Goal: Transaction & Acquisition: Purchase product/service

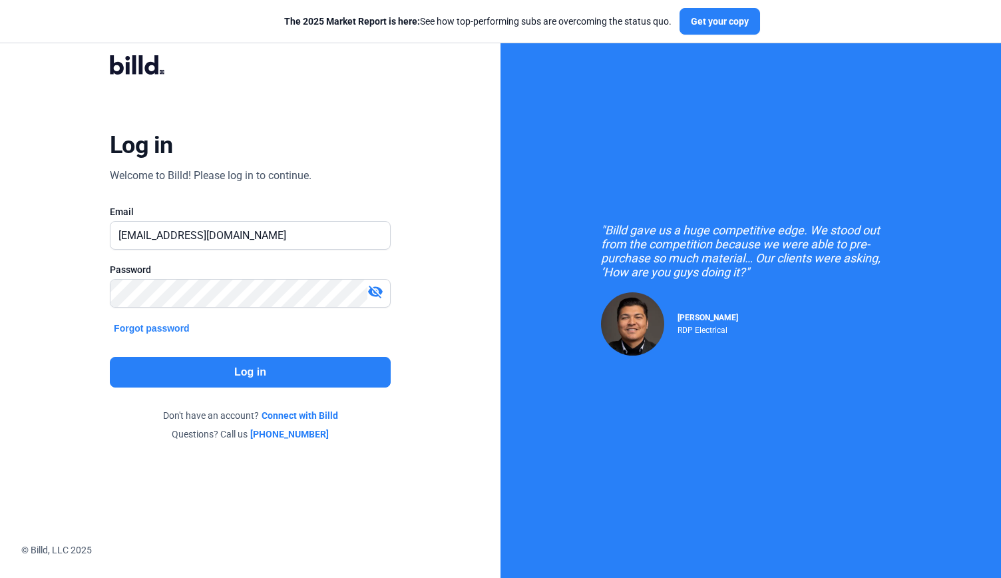
click at [232, 371] on button "Log in" at bounding box center [250, 372] width 281 height 31
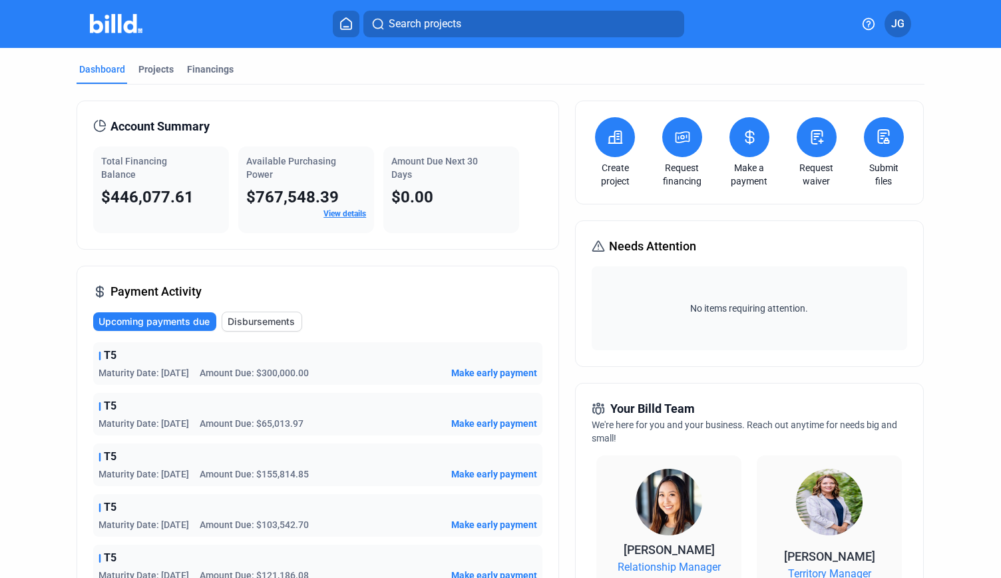
click at [148, 326] on span "Upcoming payments due" at bounding box center [154, 321] width 111 height 13
click at [157, 70] on div "Projects" at bounding box center [155, 69] width 35 height 13
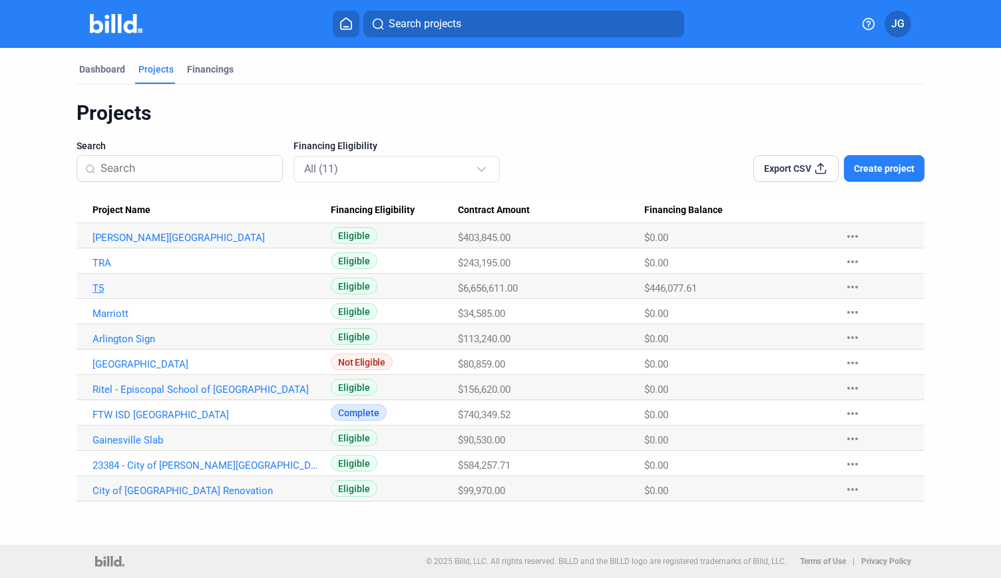
click at [103, 244] on link "T5" at bounding box center [206, 238] width 226 height 12
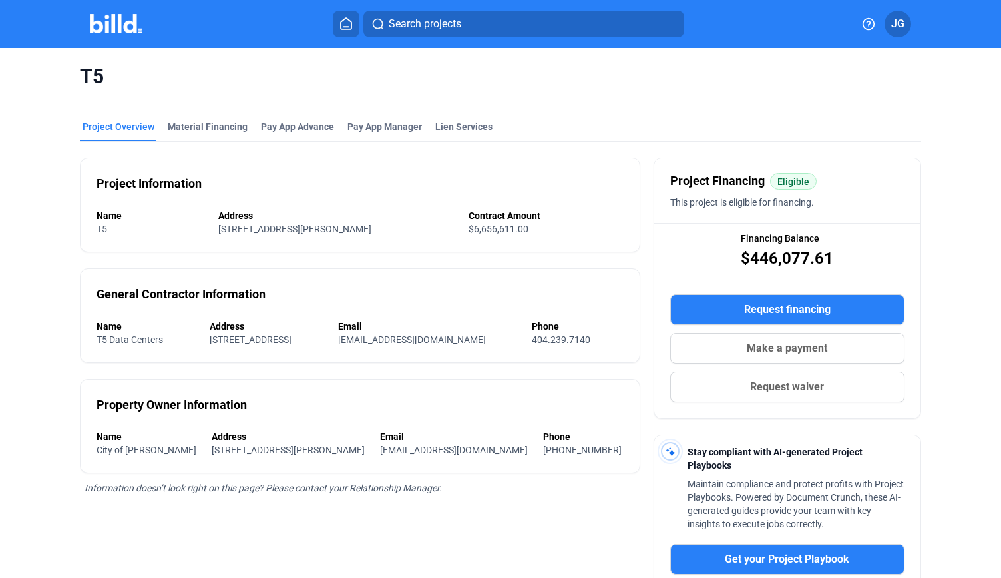
click at [778, 348] on span "Make a payment" at bounding box center [787, 348] width 81 height 16
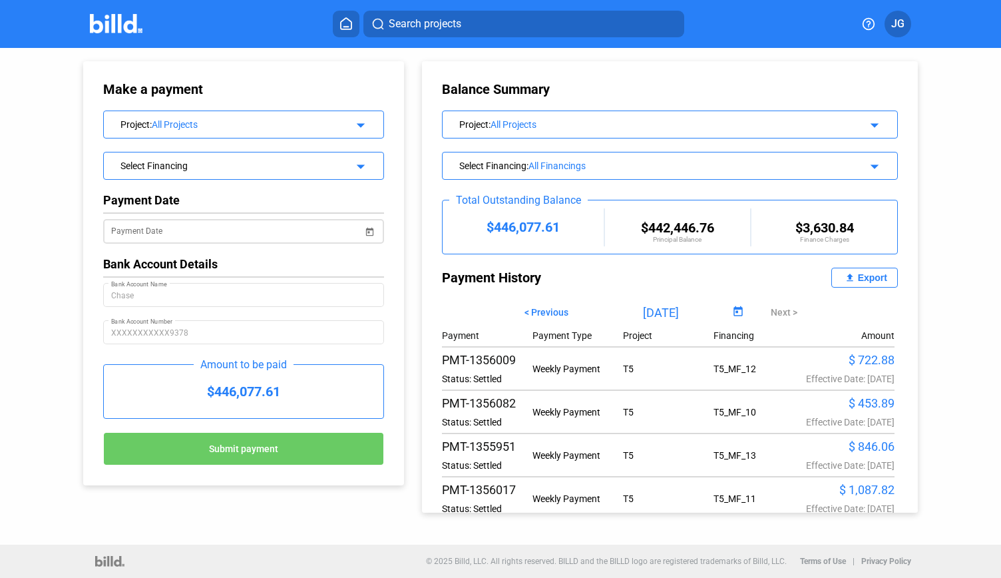
click at [372, 237] on span "Open calendar" at bounding box center [370, 224] width 32 height 32
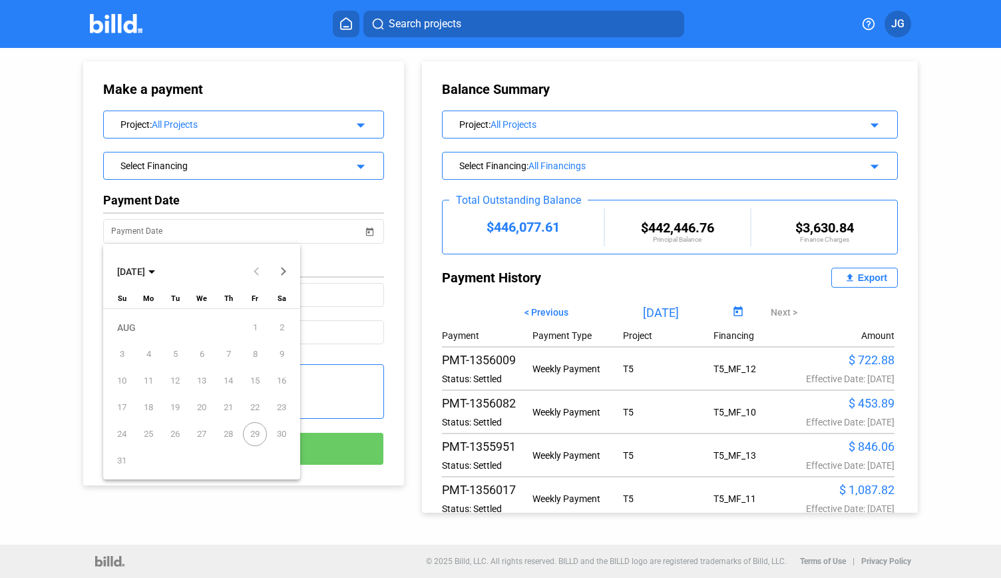
click at [284, 269] on button "Next month" at bounding box center [283, 271] width 27 height 27
click at [174, 360] on span "2" at bounding box center [175, 354] width 24 height 24
type input "[DATE]"
